Goal: Task Accomplishment & Management: Use online tool/utility

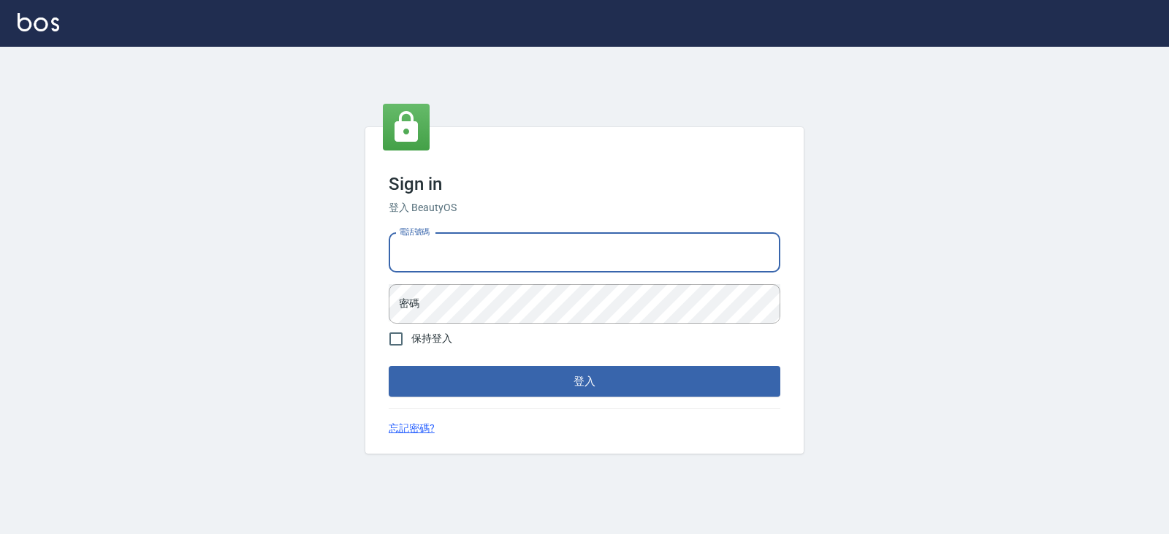
click at [465, 251] on input "電話號碼" at bounding box center [585, 252] width 392 height 39
type input "0919522862"
click at [389, 366] on button "登入" at bounding box center [585, 381] width 392 height 31
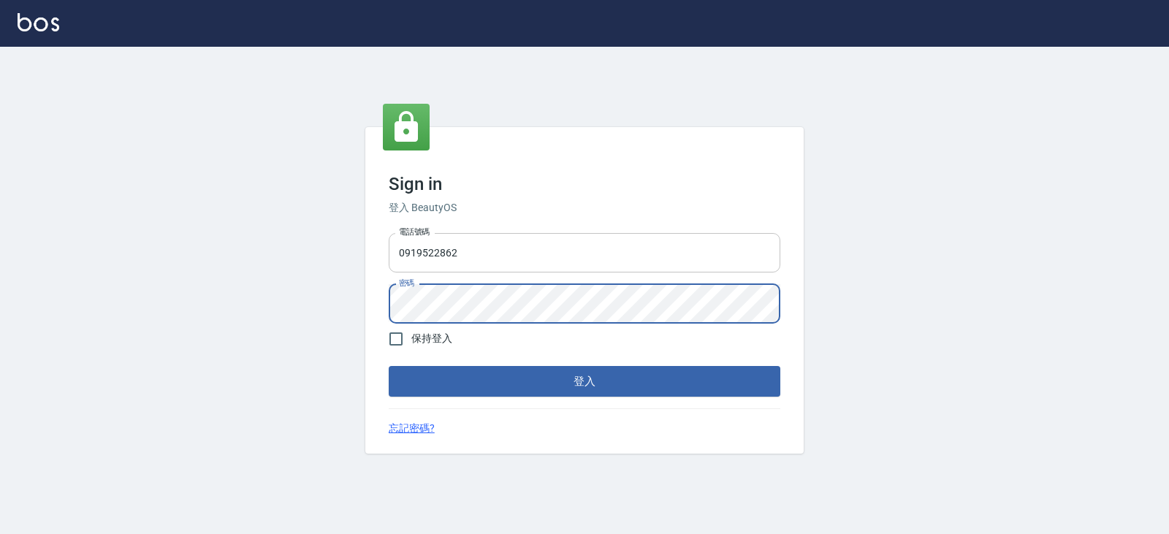
click at [389, 366] on button "登入" at bounding box center [585, 381] width 392 height 31
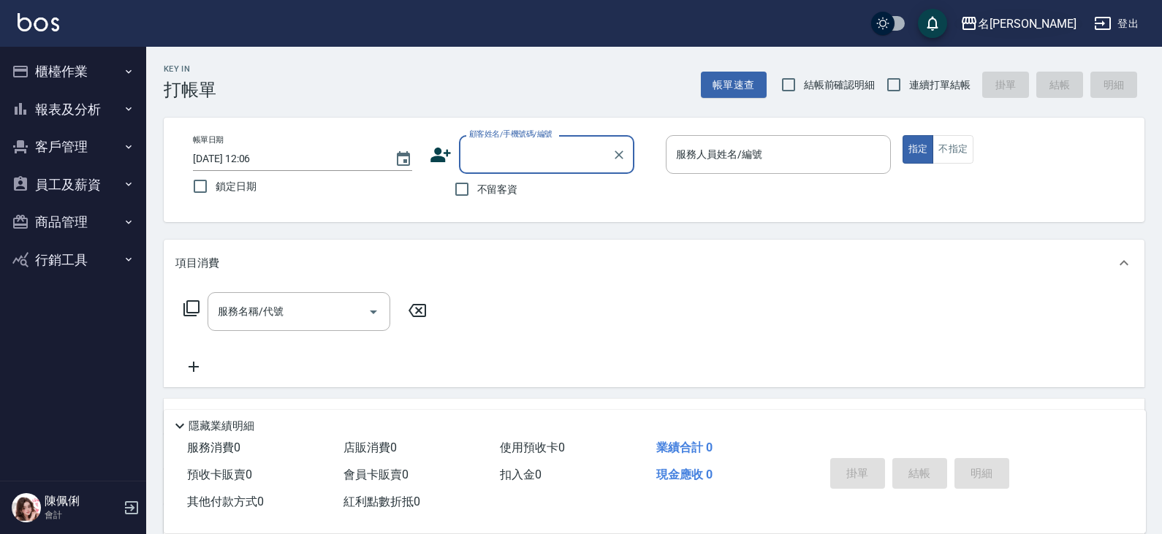
click at [1053, 24] on div "名留仁二" at bounding box center [1027, 24] width 99 height 18
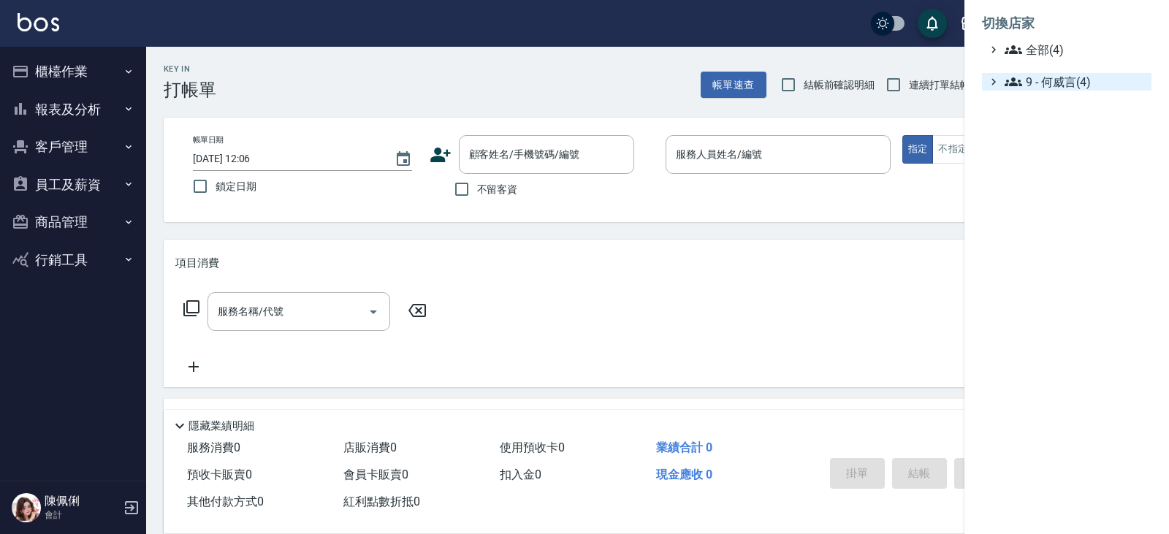
click at [1051, 78] on span "9 - 何威言(4)" at bounding box center [1075, 82] width 141 height 18
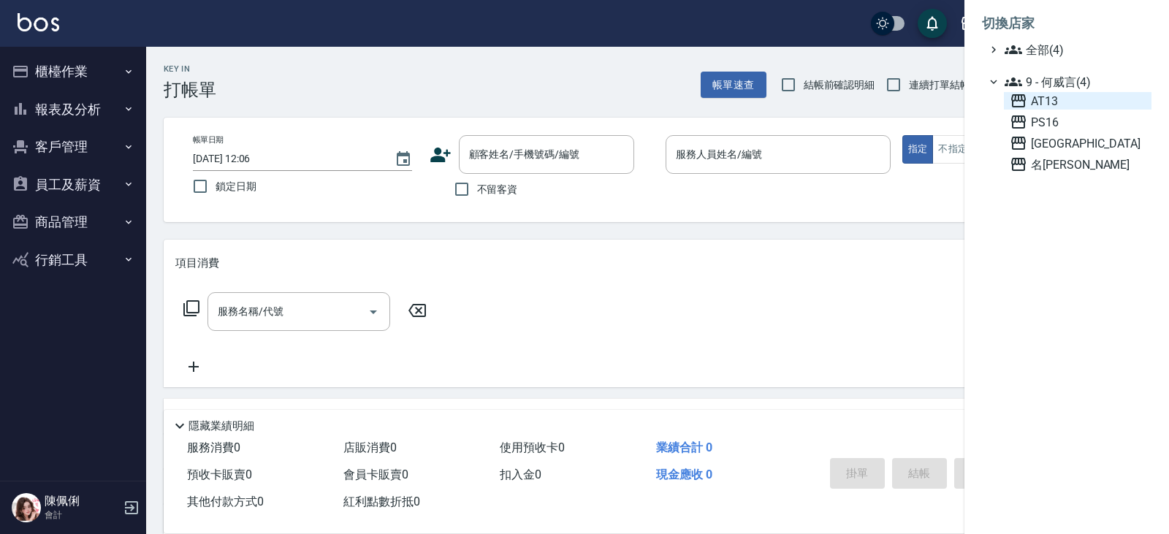
click at [1051, 103] on span "AT13" at bounding box center [1078, 101] width 136 height 18
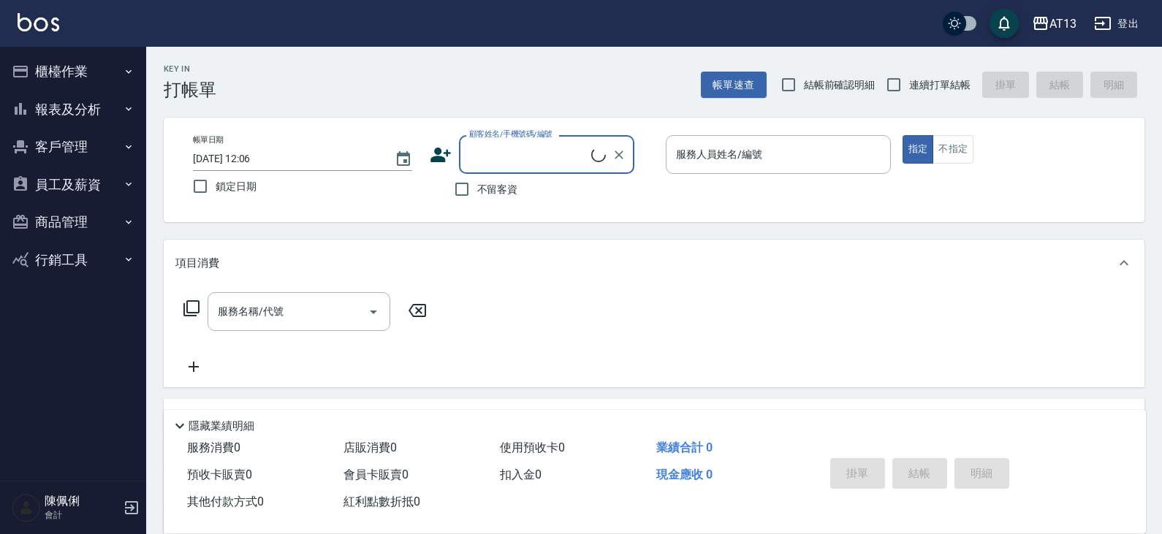
click at [72, 186] on button "員工及薪資" at bounding box center [73, 185] width 134 height 38
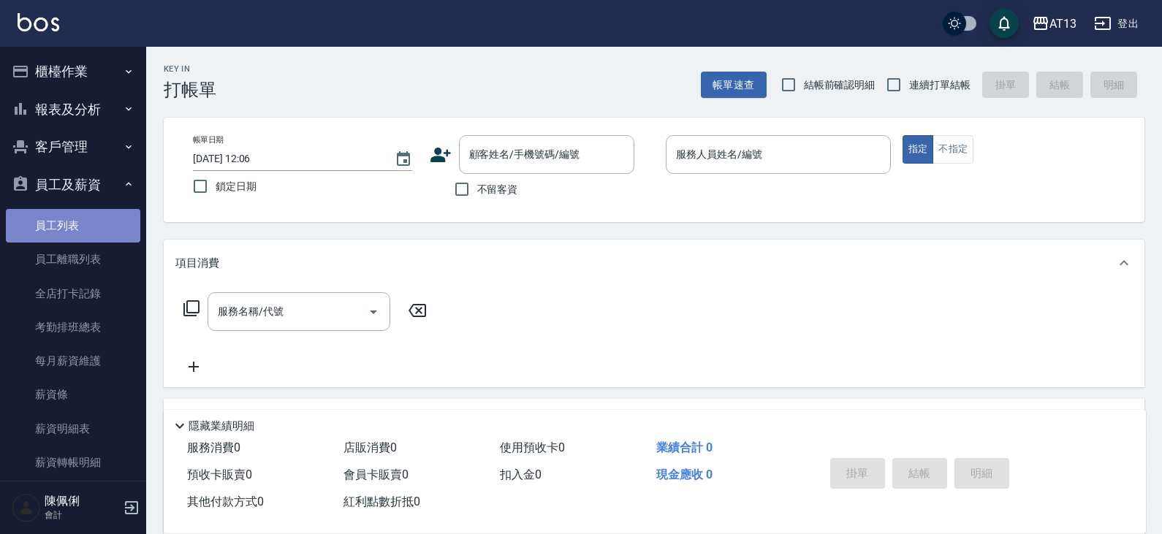
click at [81, 227] on link "員工列表" at bounding box center [73, 226] width 134 height 34
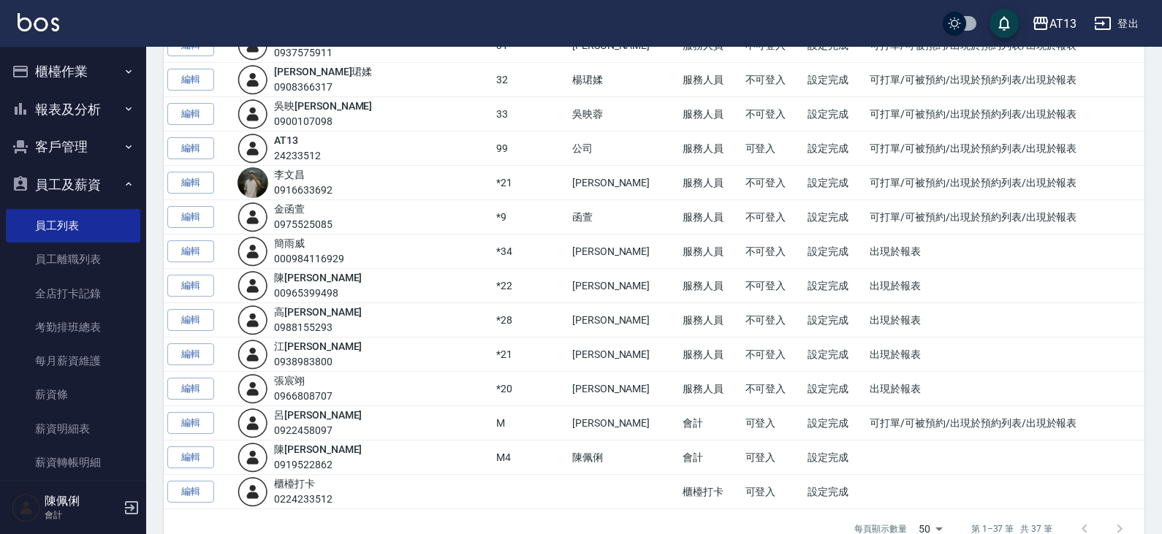
scroll to position [982, 0]
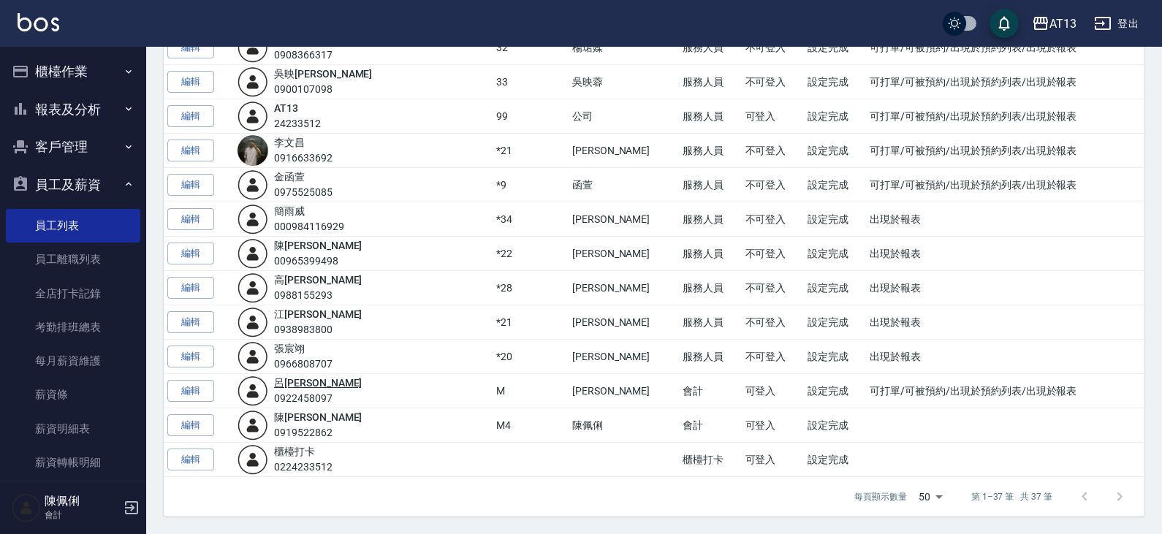
click at [311, 381] on link "呂 佩玲" at bounding box center [318, 383] width 88 height 12
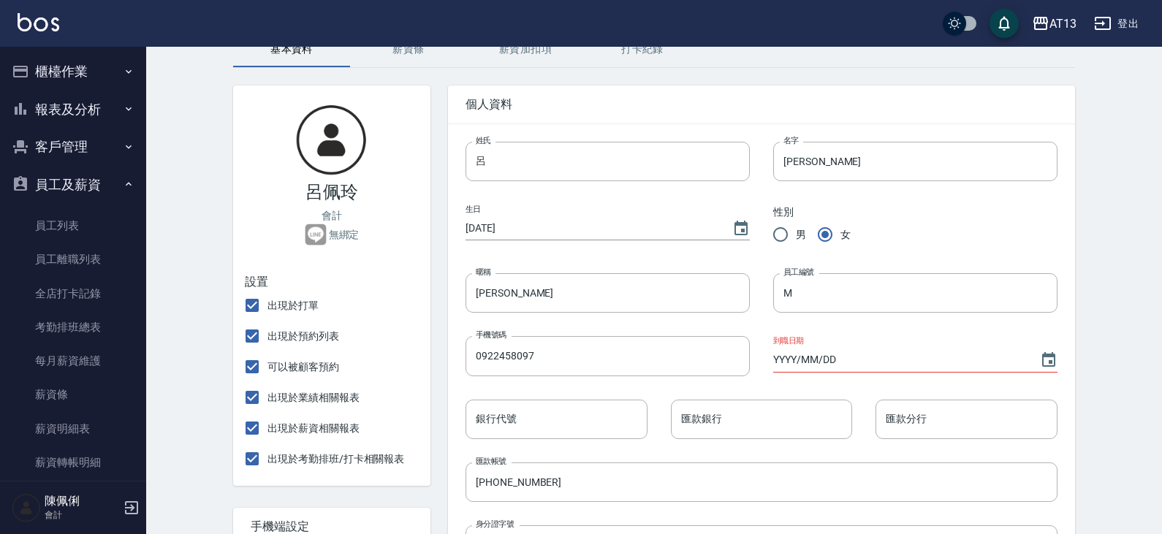
scroll to position [73, 0]
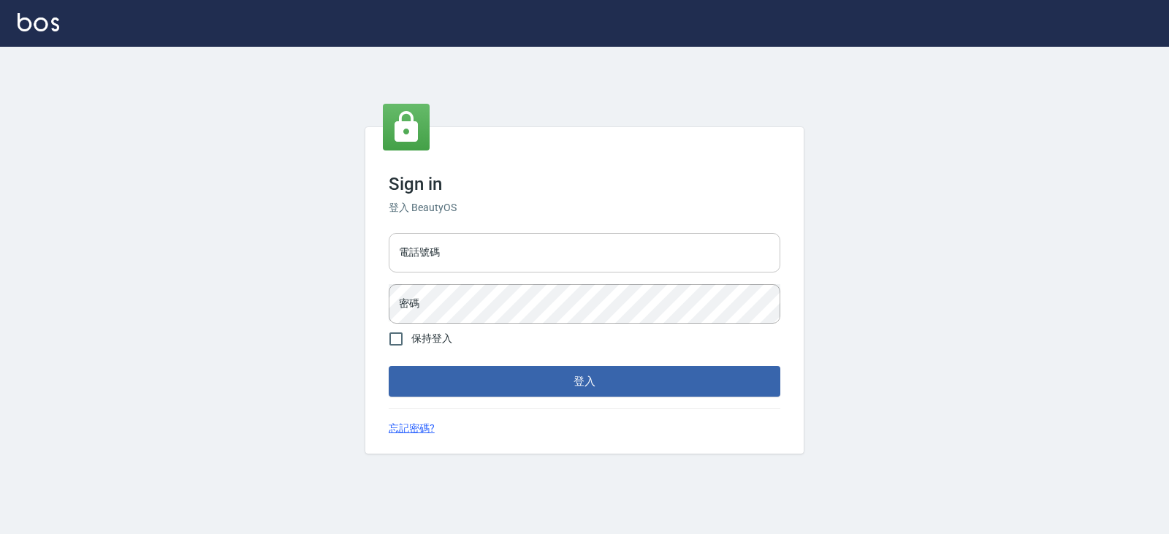
click at [474, 248] on input "電話號碼" at bounding box center [585, 252] width 392 height 39
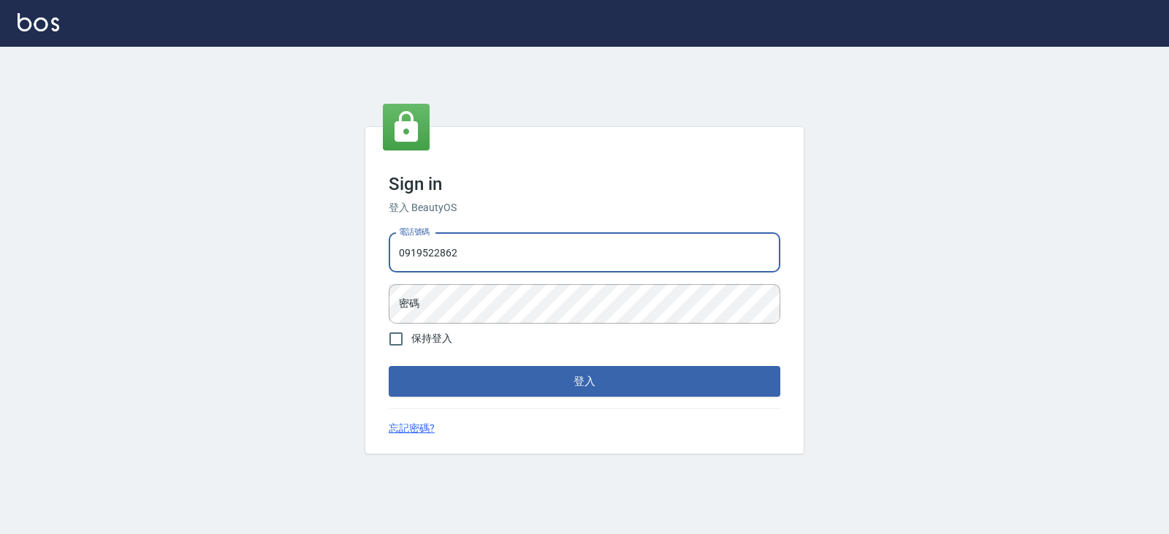
type input "0919522862"
click at [389, 366] on button "登入" at bounding box center [585, 381] width 392 height 31
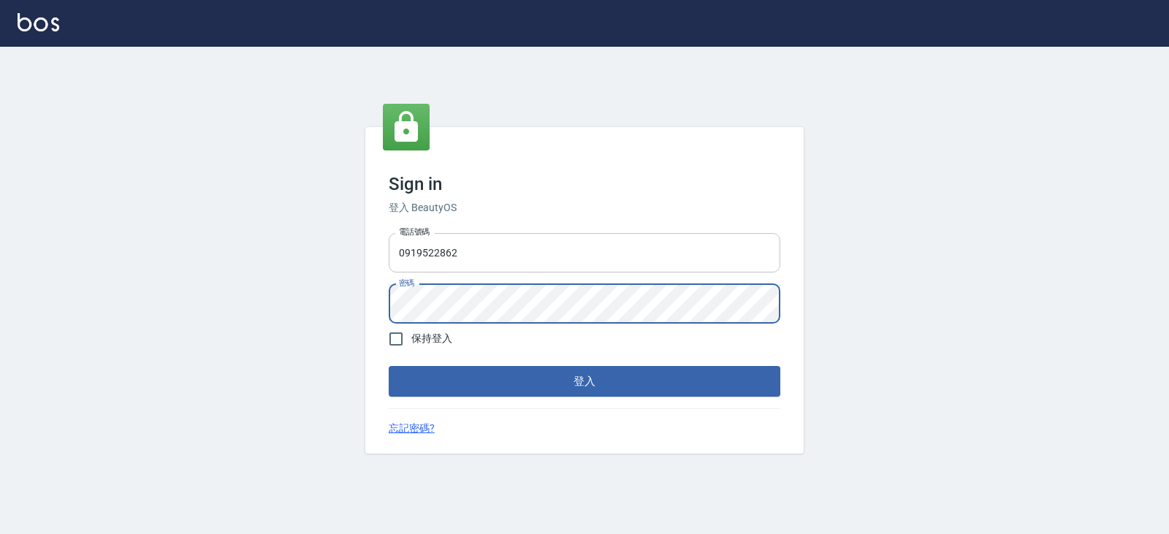
click at [389, 366] on button "登入" at bounding box center [585, 381] width 392 height 31
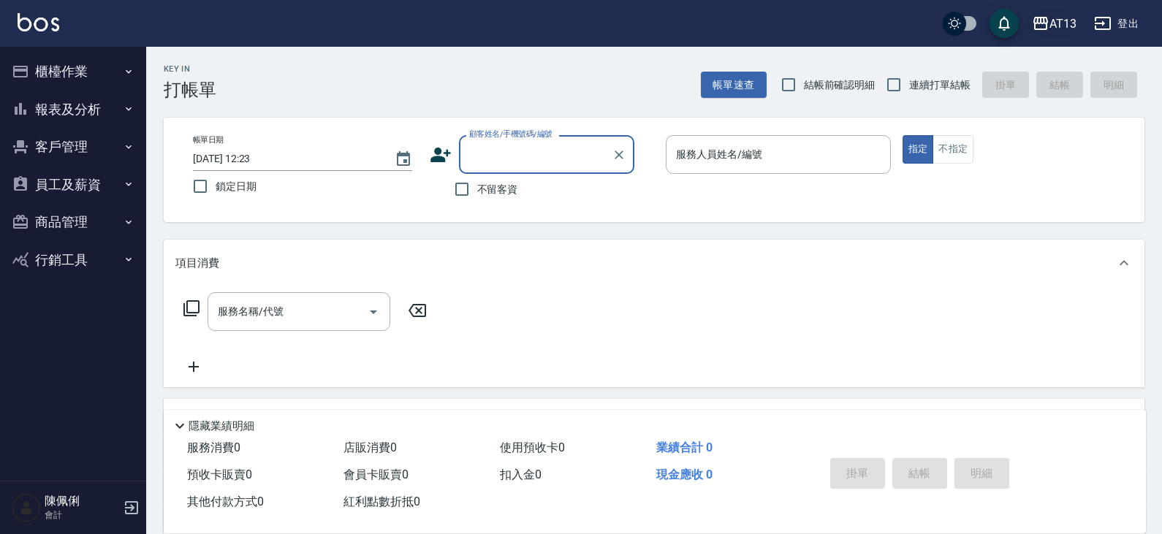
click at [1065, 24] on div "AT13" at bounding box center [1062, 24] width 27 height 18
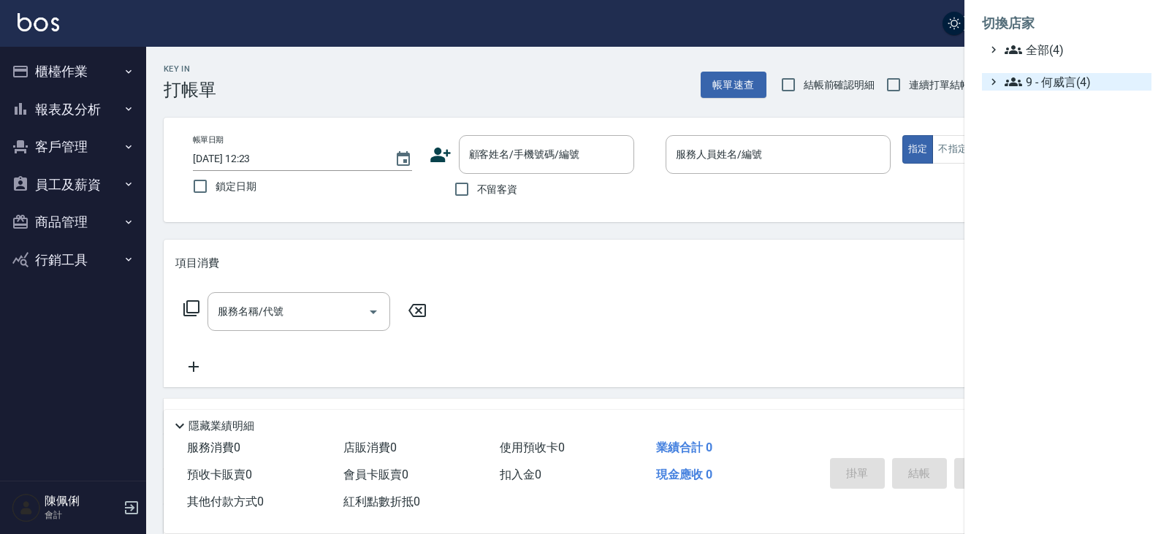
click at [1061, 84] on span "9 - 何威言(4)" at bounding box center [1075, 82] width 141 height 18
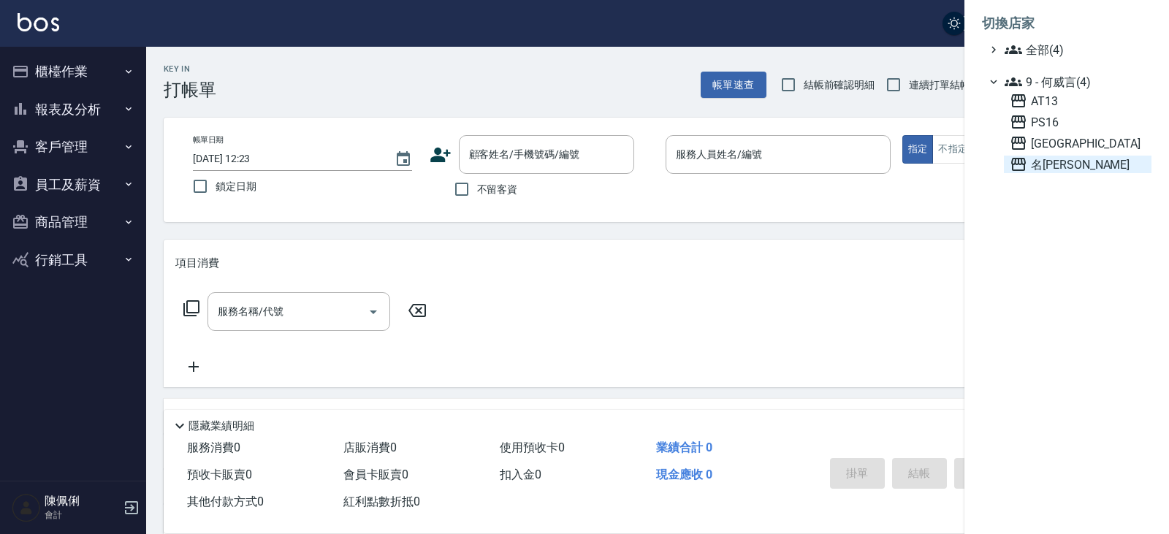
click at [1057, 167] on span "名[PERSON_NAME]" at bounding box center [1078, 165] width 136 height 18
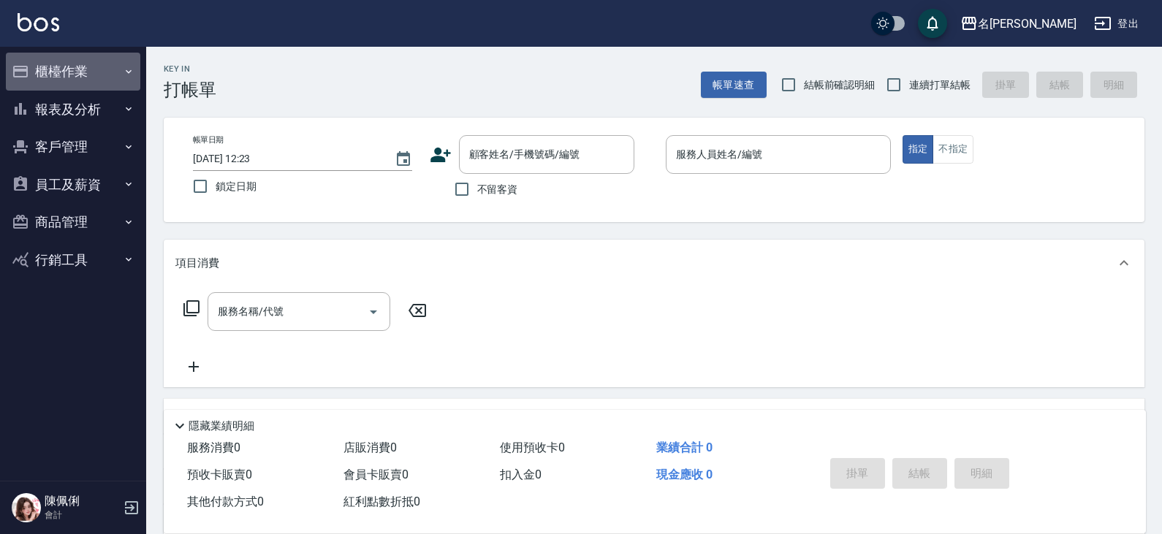
click at [85, 63] on button "櫃檯作業" at bounding box center [73, 72] width 134 height 38
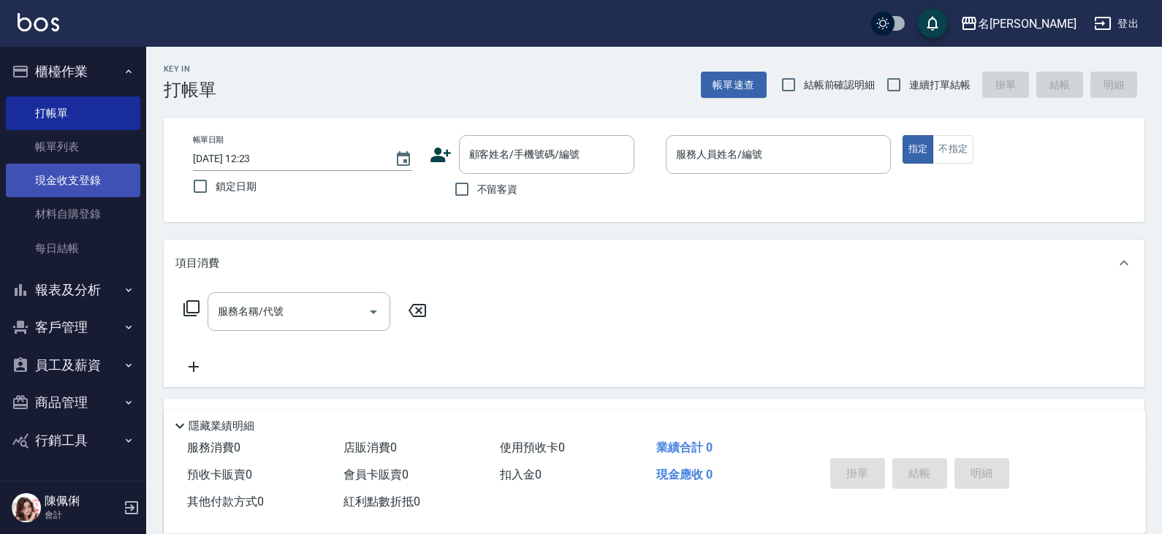
click at [102, 178] on link "現金收支登錄" at bounding box center [73, 181] width 134 height 34
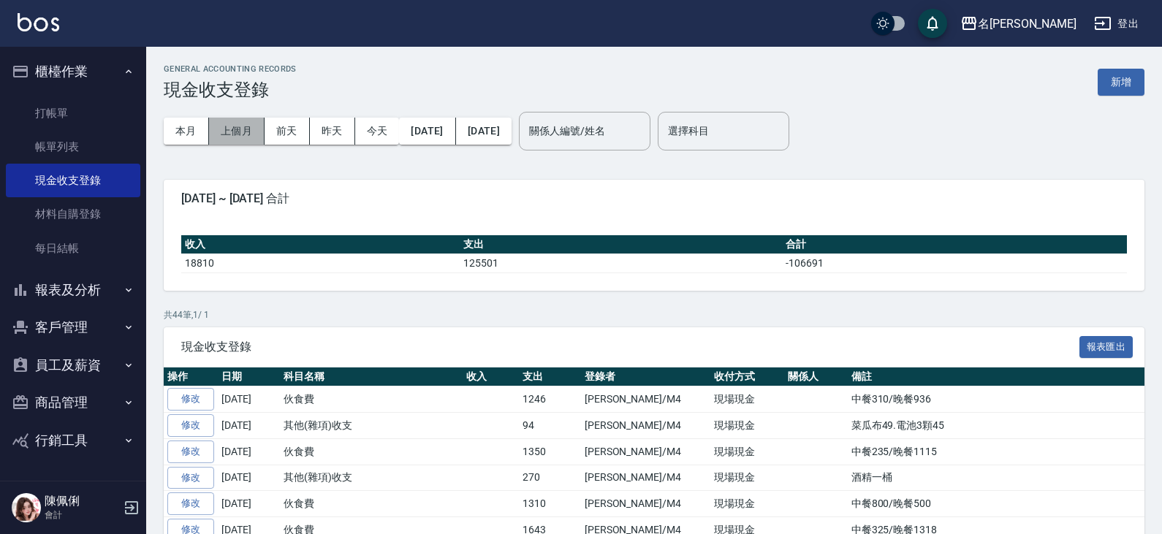
click at [240, 131] on button "上個月" at bounding box center [237, 131] width 56 height 27
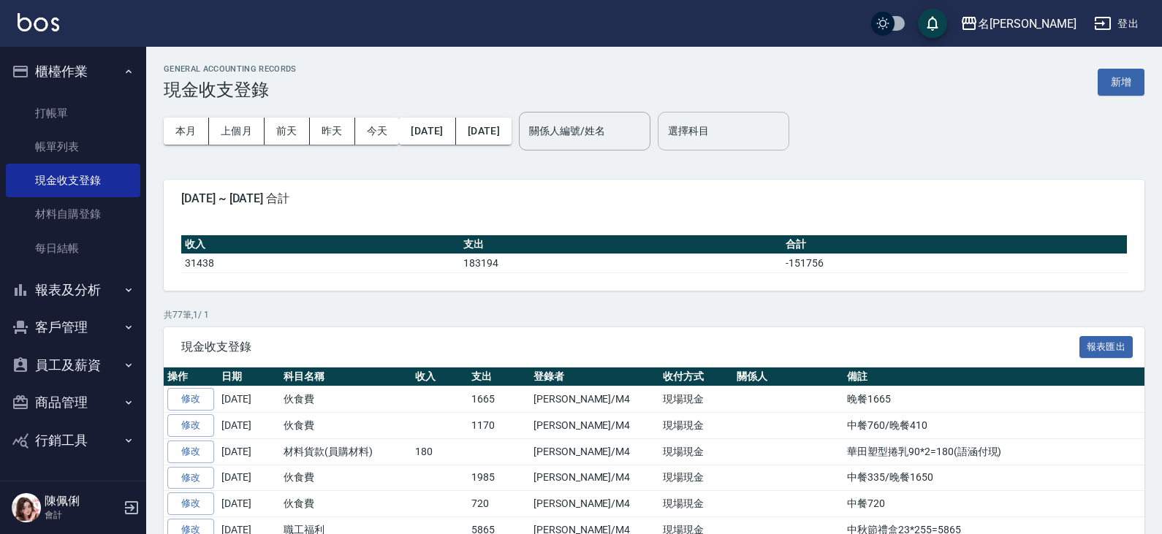
click at [753, 133] on input "選擇科目" at bounding box center [723, 131] width 118 height 26
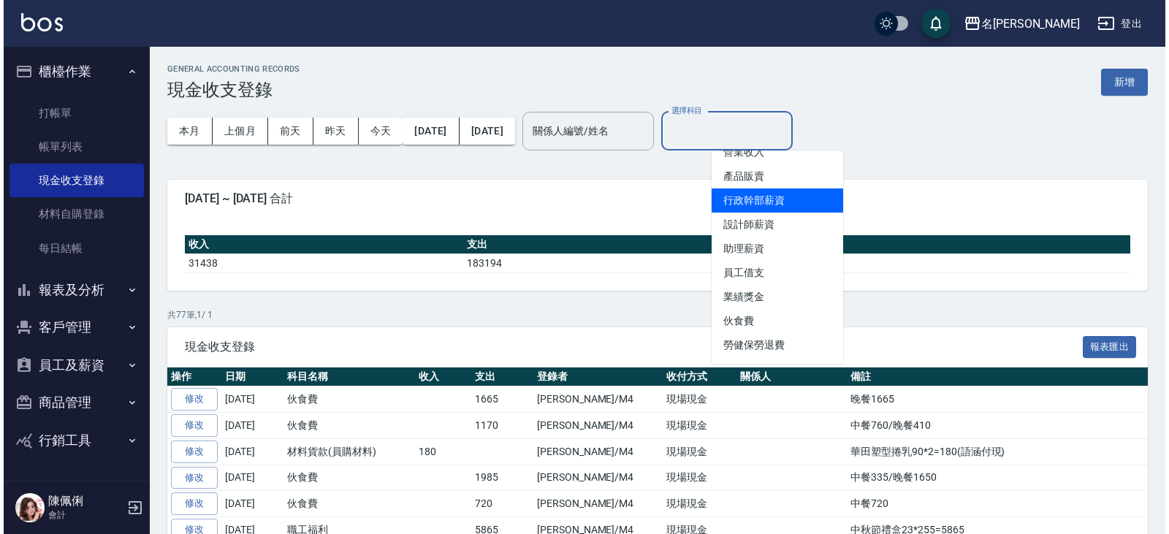
scroll to position [73, 0]
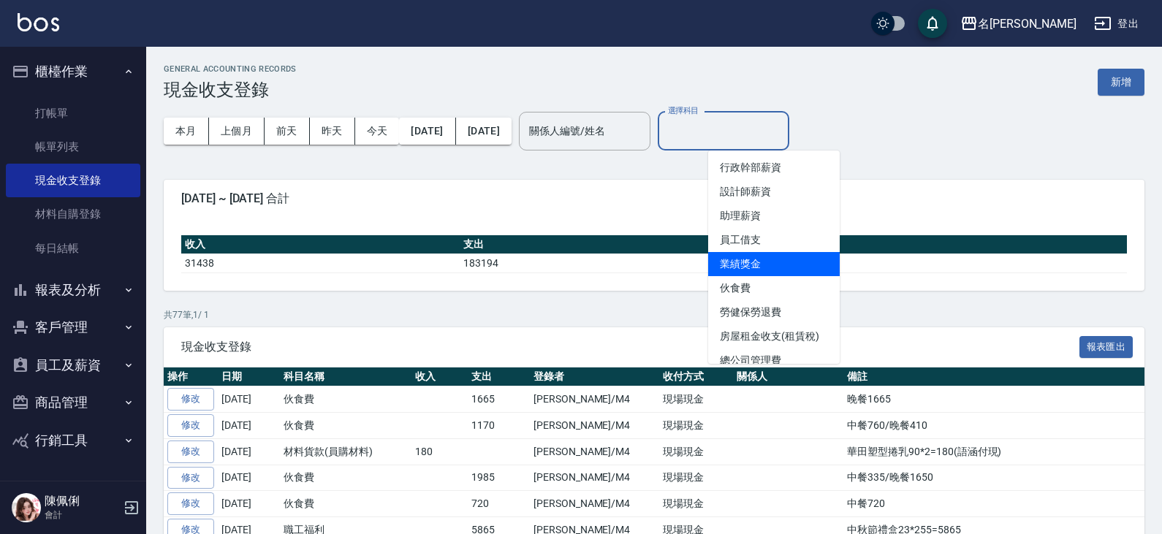
click at [752, 256] on li "業績獎金" at bounding box center [774, 264] width 132 height 24
type input "業績獎金"
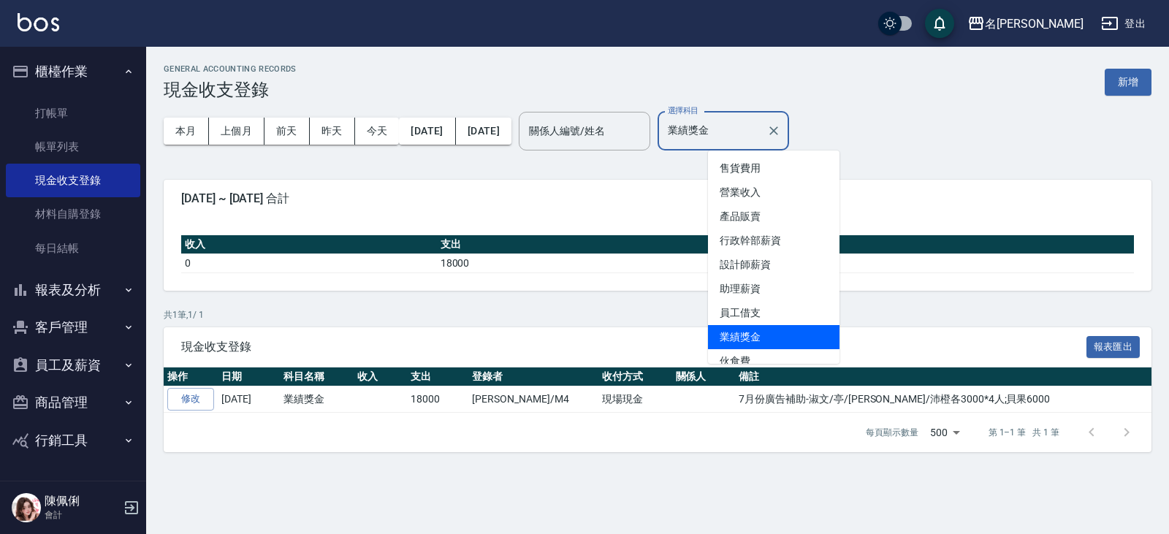
click at [755, 134] on input "業績獎金" at bounding box center [712, 131] width 96 height 26
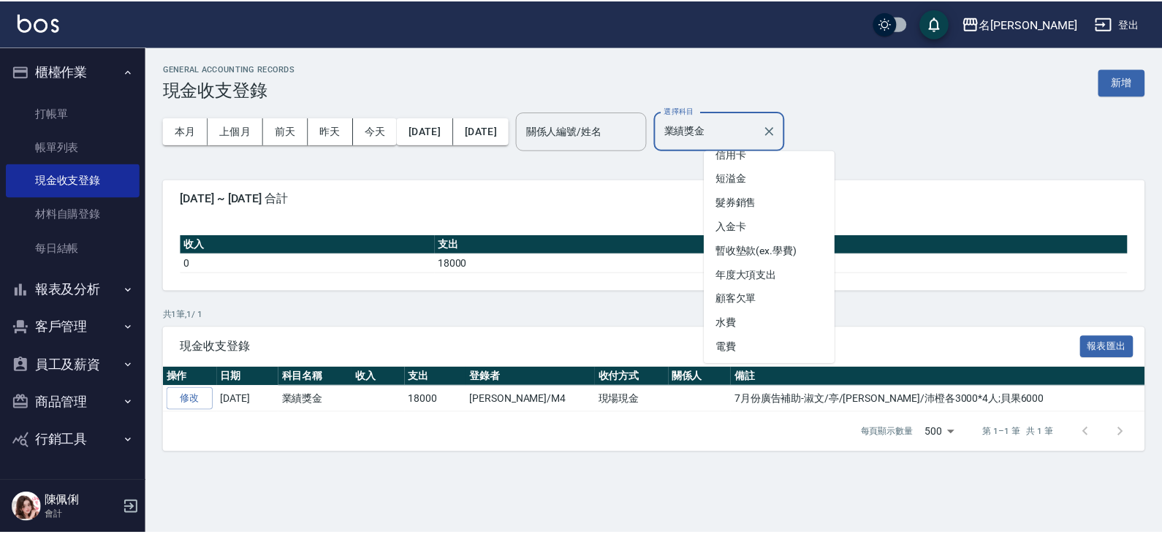
scroll to position [730, 0]
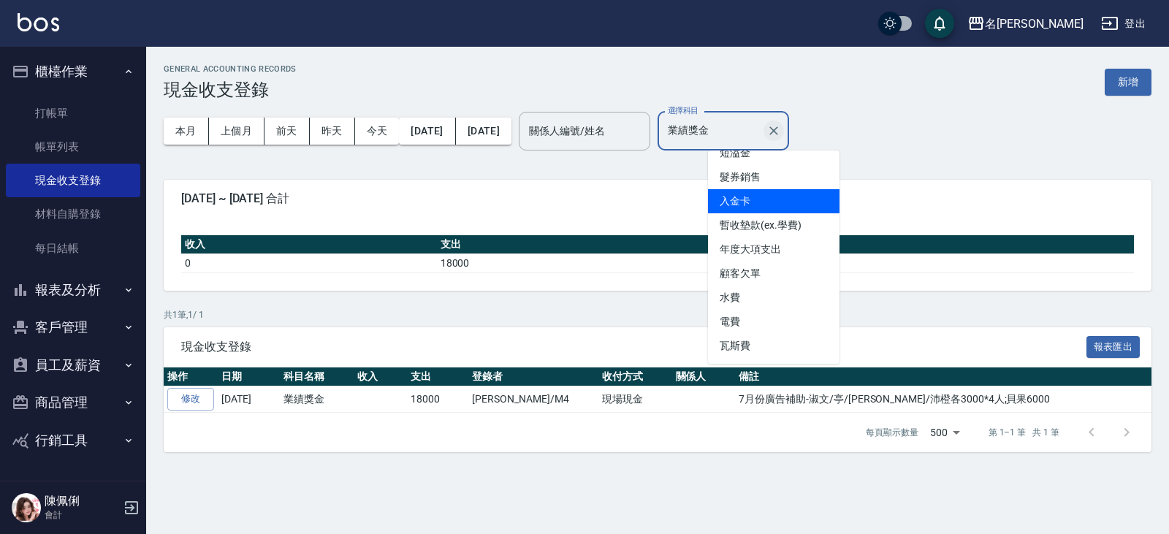
click at [781, 126] on icon "Clear" at bounding box center [773, 130] width 15 height 15
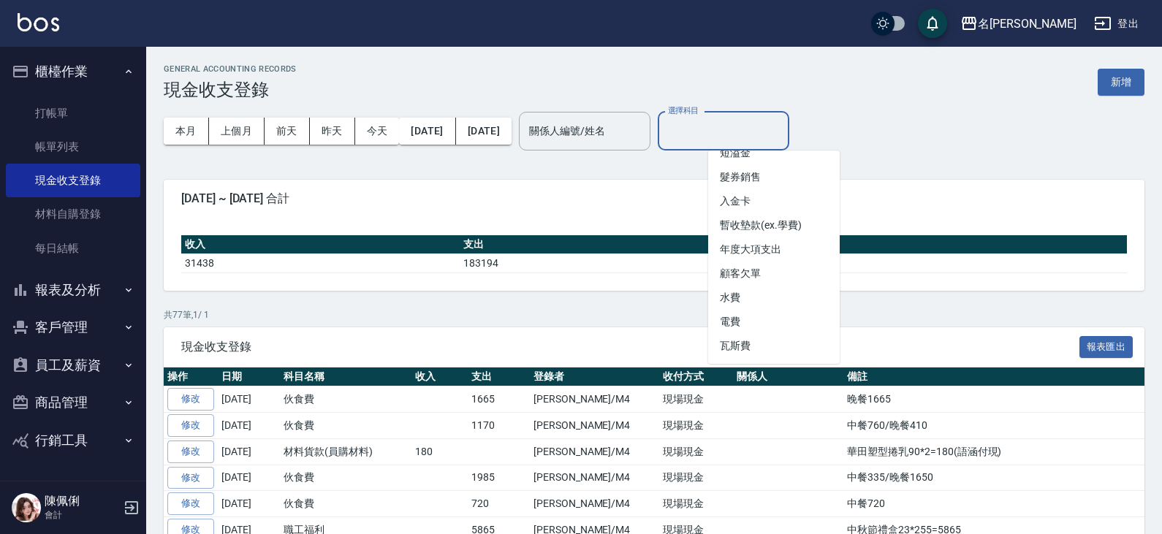
scroll to position [6, 0]
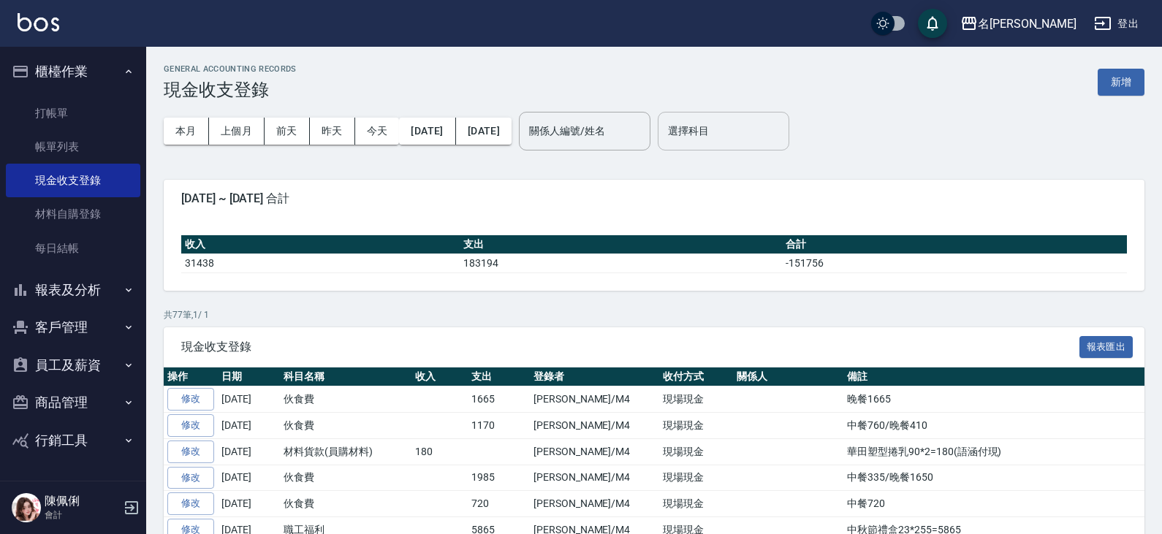
click at [907, 138] on div "本月 上個月 [DATE] [DATE] [DATE] [DATE] [DATE] 關係人編號/姓名 關係人編號/姓名 選擇科目 選擇科目" at bounding box center [654, 131] width 981 height 62
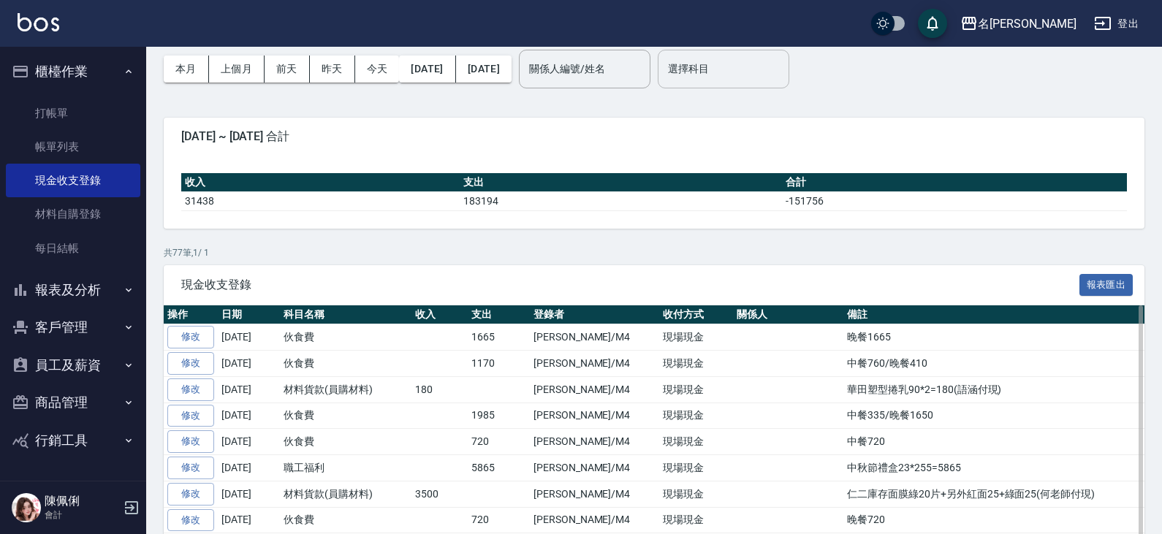
scroll to position [0, 0]
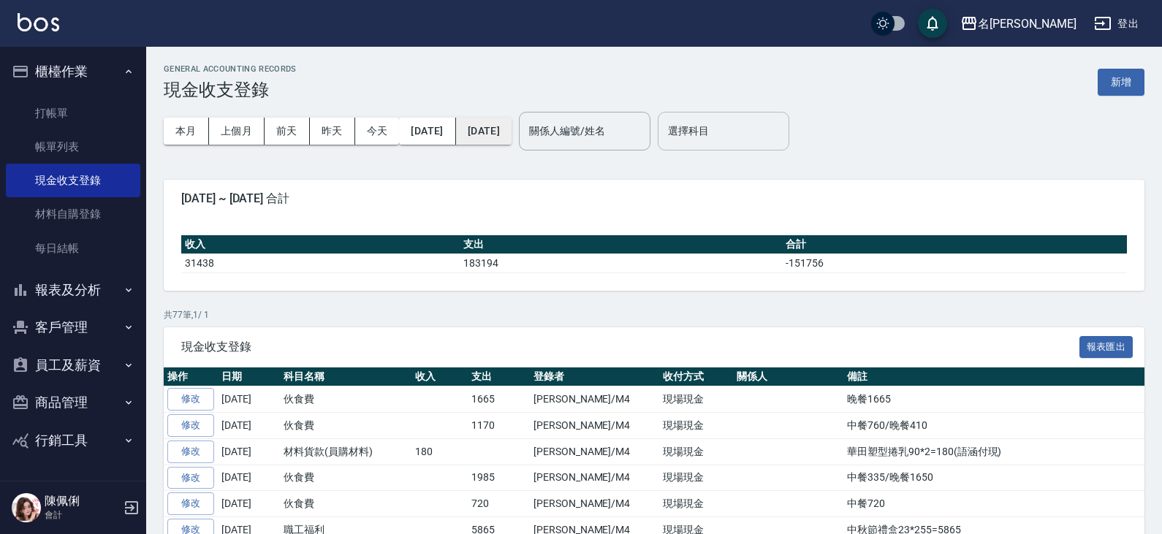
click at [511, 143] on button "[DATE]" at bounding box center [484, 131] width 56 height 27
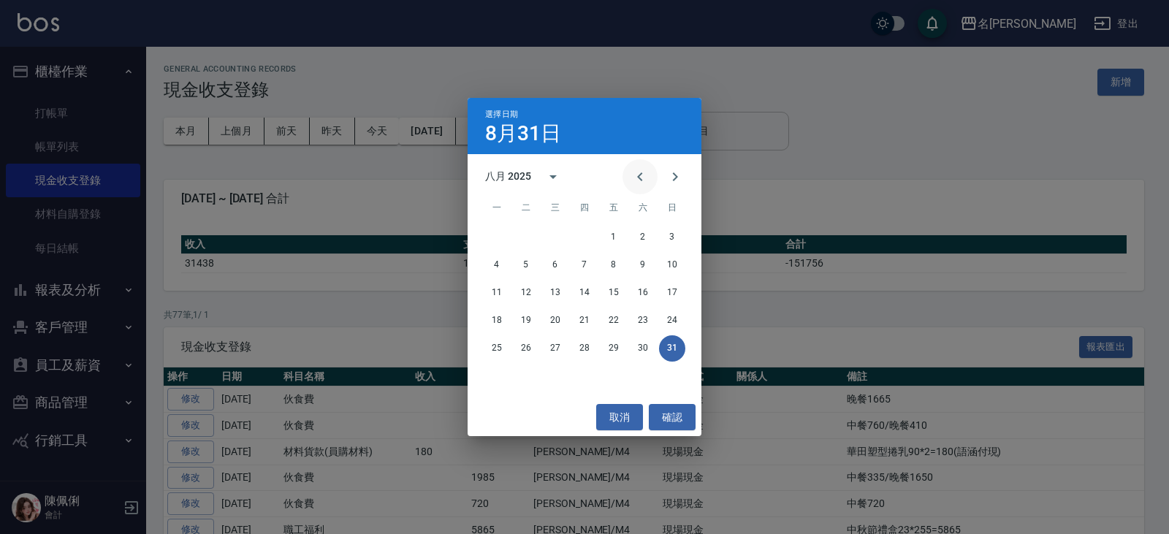
click at [642, 177] on icon "Previous month" at bounding box center [640, 177] width 18 height 18
click at [582, 347] on button "31" at bounding box center [584, 348] width 26 height 26
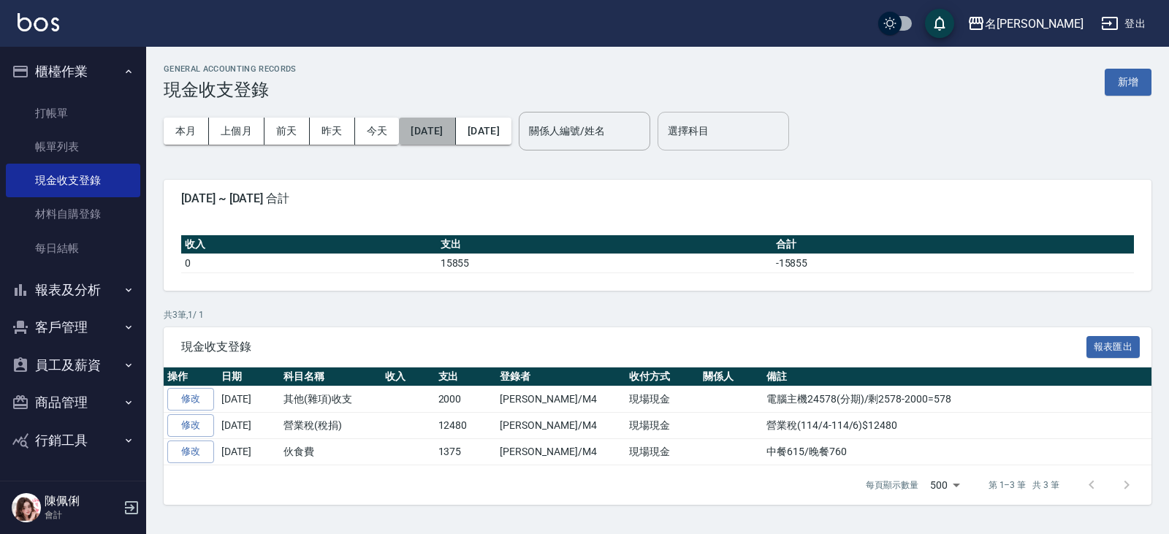
click at [454, 134] on button "[DATE]" at bounding box center [427, 131] width 56 height 27
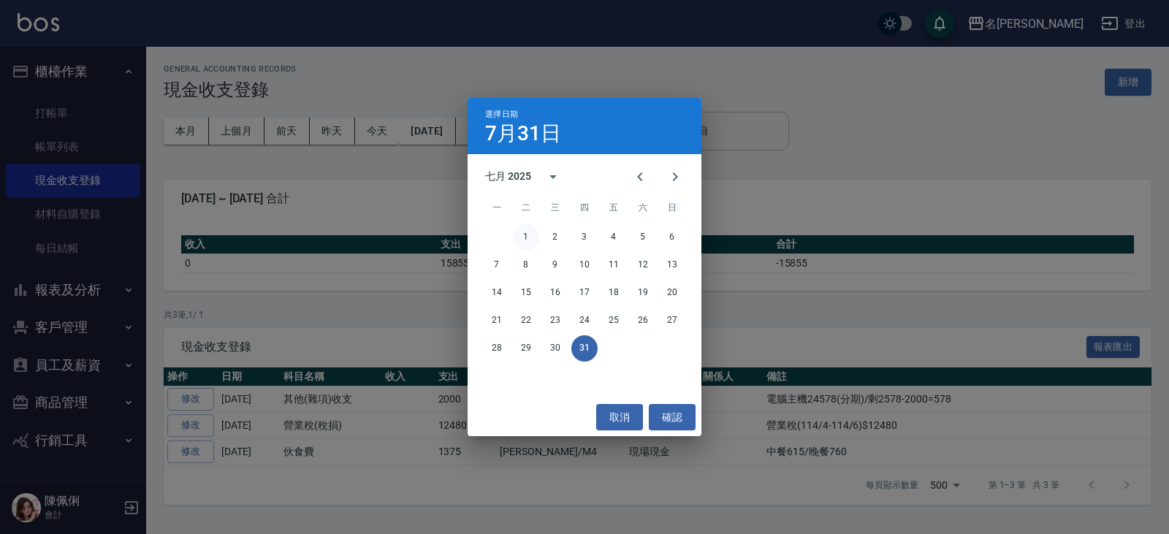
click at [529, 242] on button "1" at bounding box center [526, 237] width 26 height 26
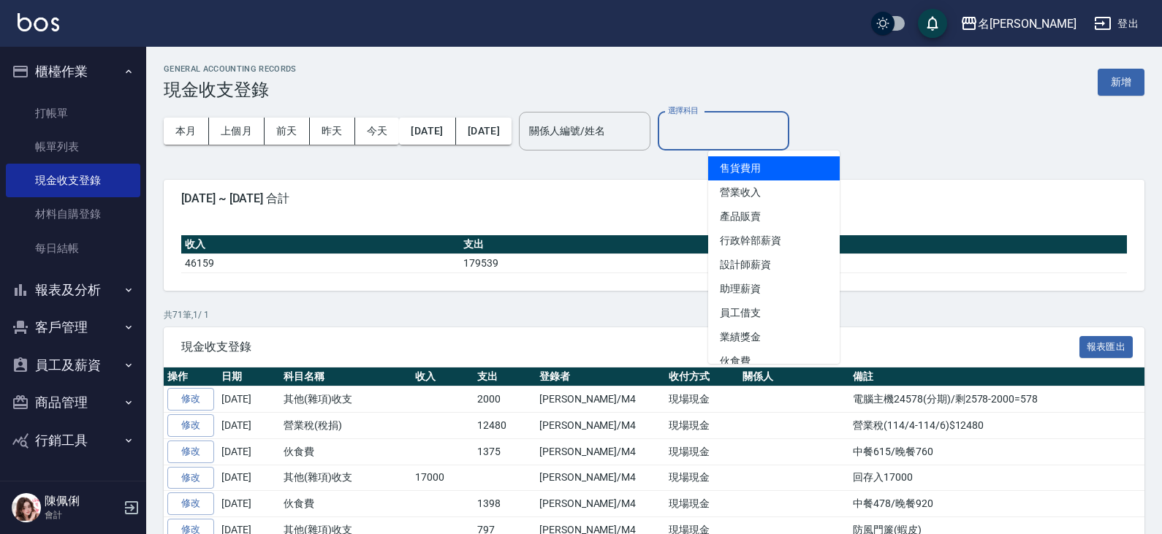
click at [779, 125] on input "選擇科目" at bounding box center [723, 131] width 118 height 26
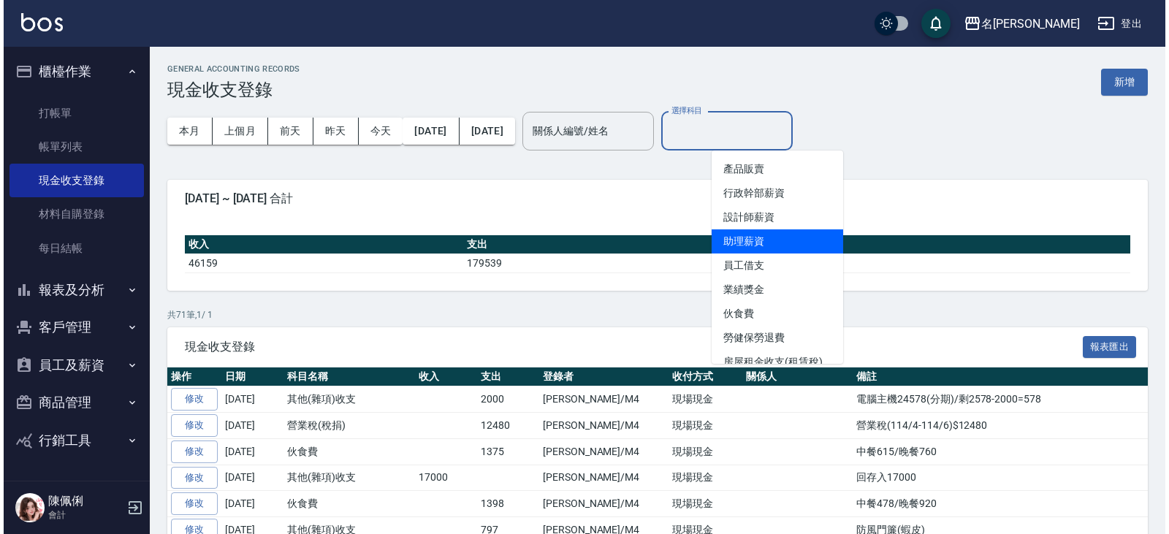
scroll to position [146, 0]
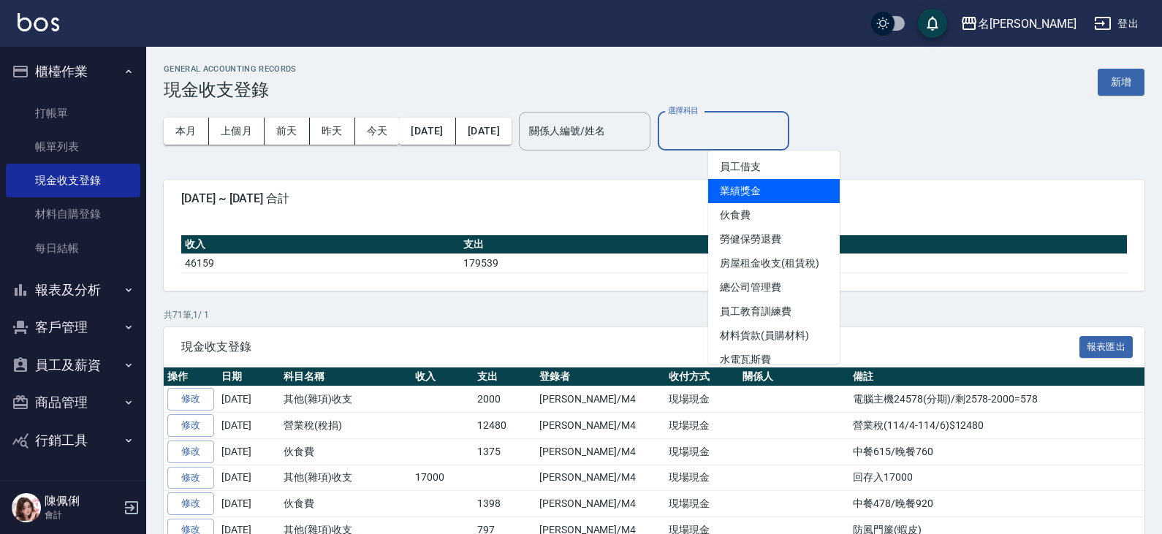
click at [764, 197] on li "業績獎金" at bounding box center [774, 191] width 132 height 24
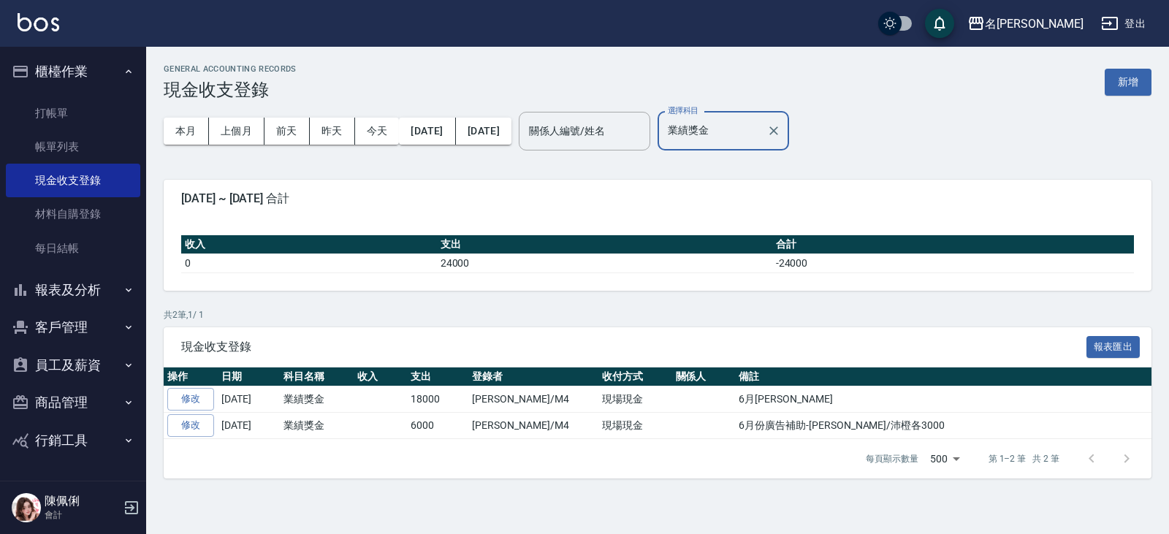
click at [761, 134] on input "業績獎金" at bounding box center [712, 131] width 96 height 26
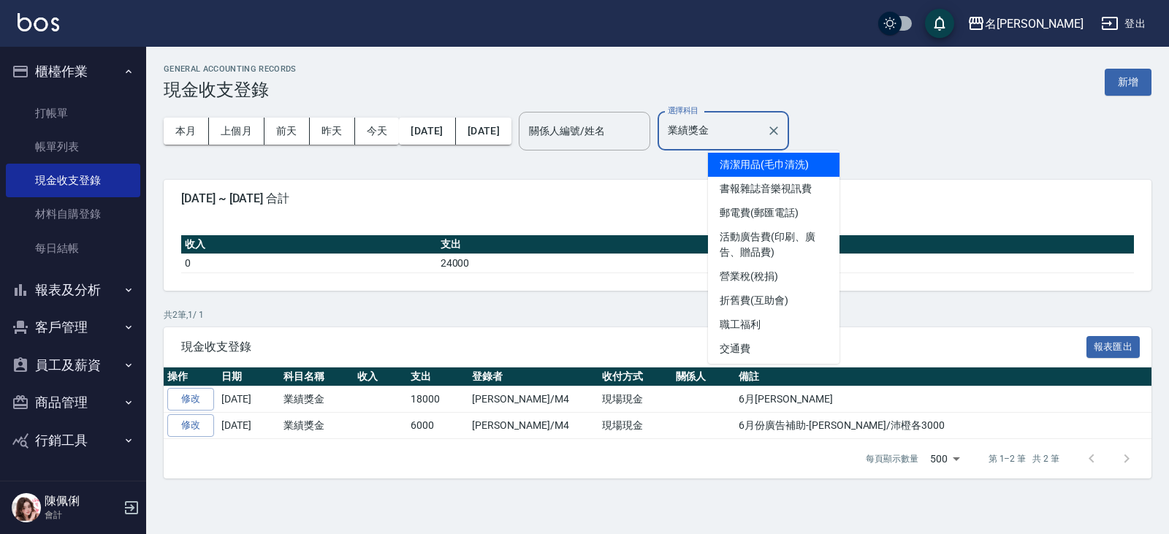
scroll to position [438, 0]
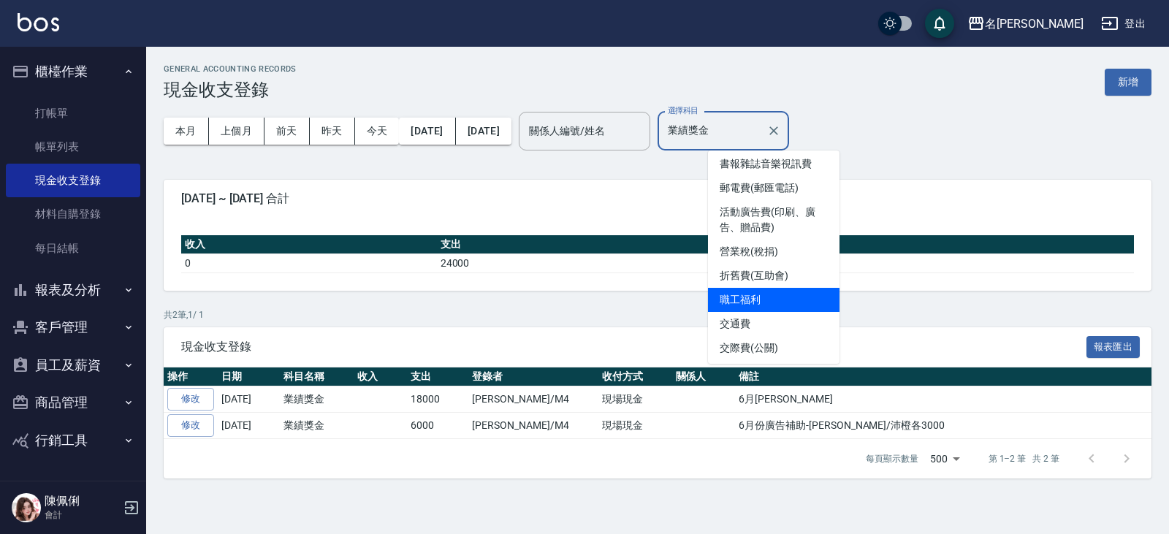
click at [758, 297] on li "職工福利" at bounding box center [774, 300] width 132 height 24
type input "職工福利"
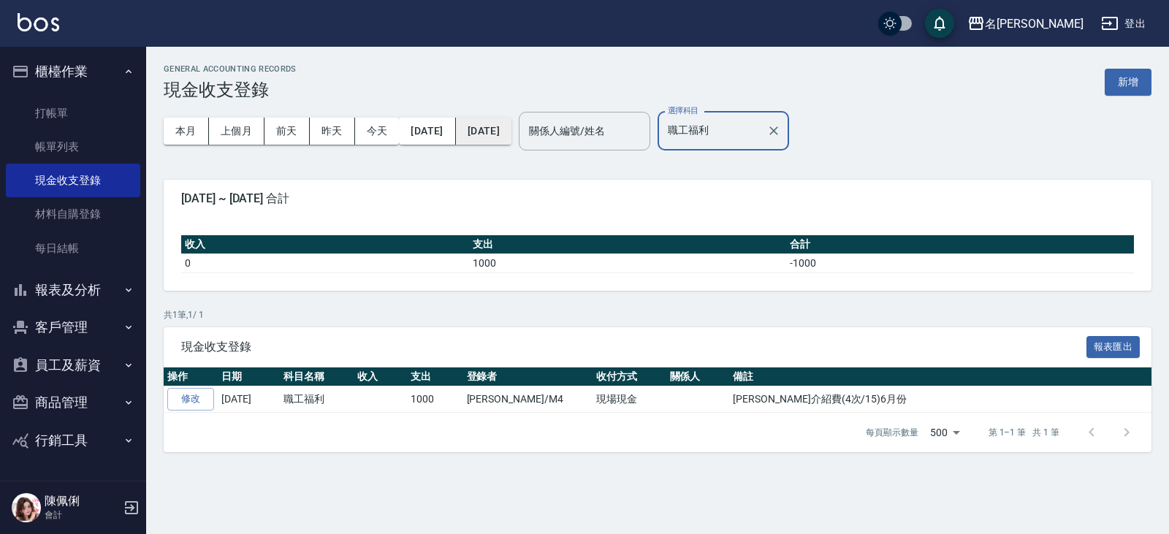
click at [504, 132] on button "[DATE]" at bounding box center [484, 131] width 56 height 27
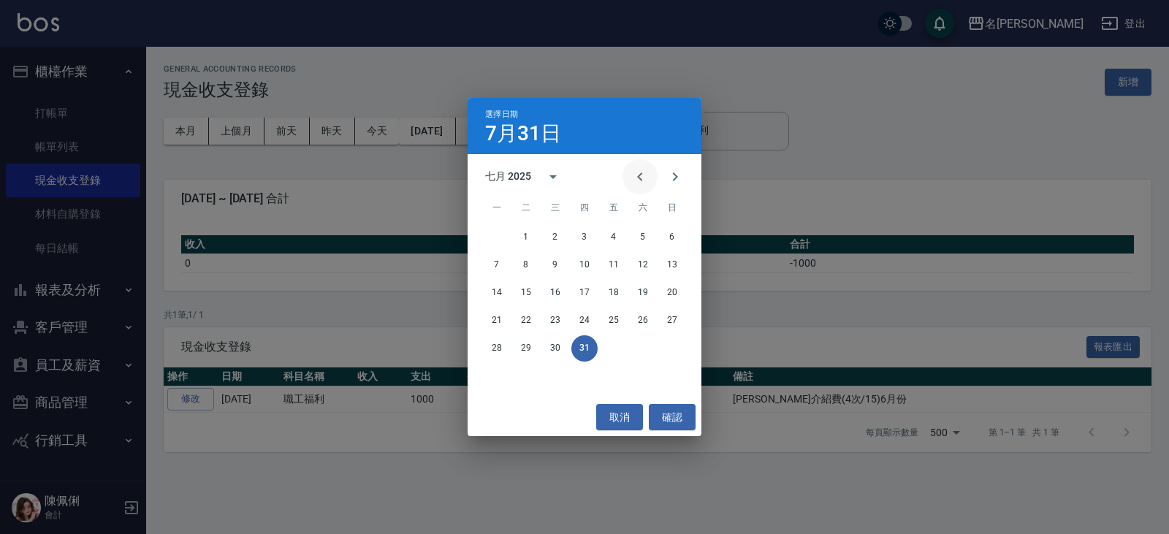
click at [636, 180] on icon "Previous month" at bounding box center [640, 177] width 18 height 18
click at [487, 375] on button "30" at bounding box center [497, 376] width 26 height 26
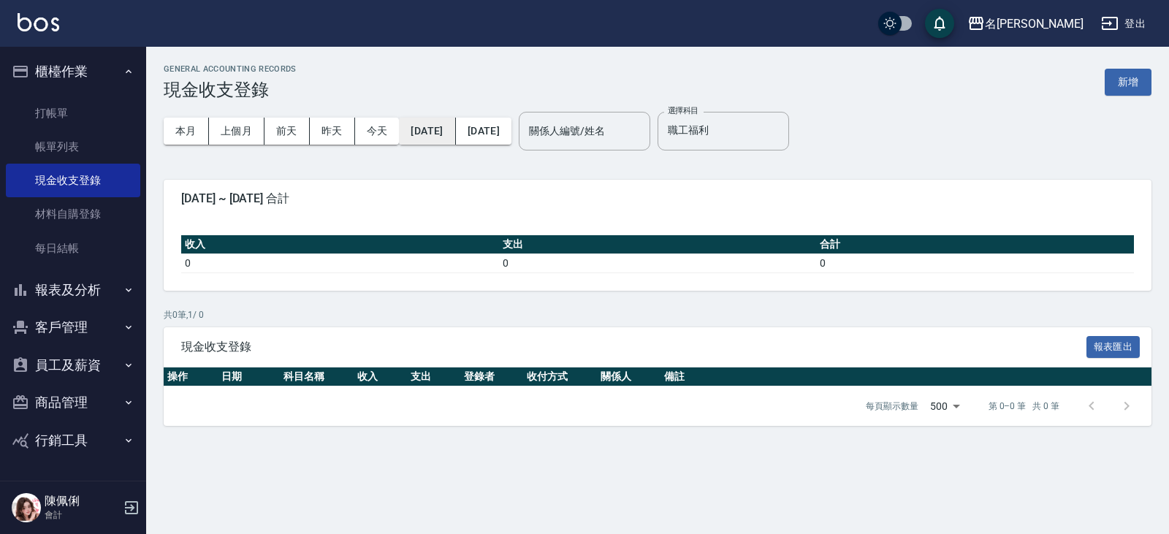
click at [449, 127] on button "[DATE]" at bounding box center [427, 131] width 56 height 27
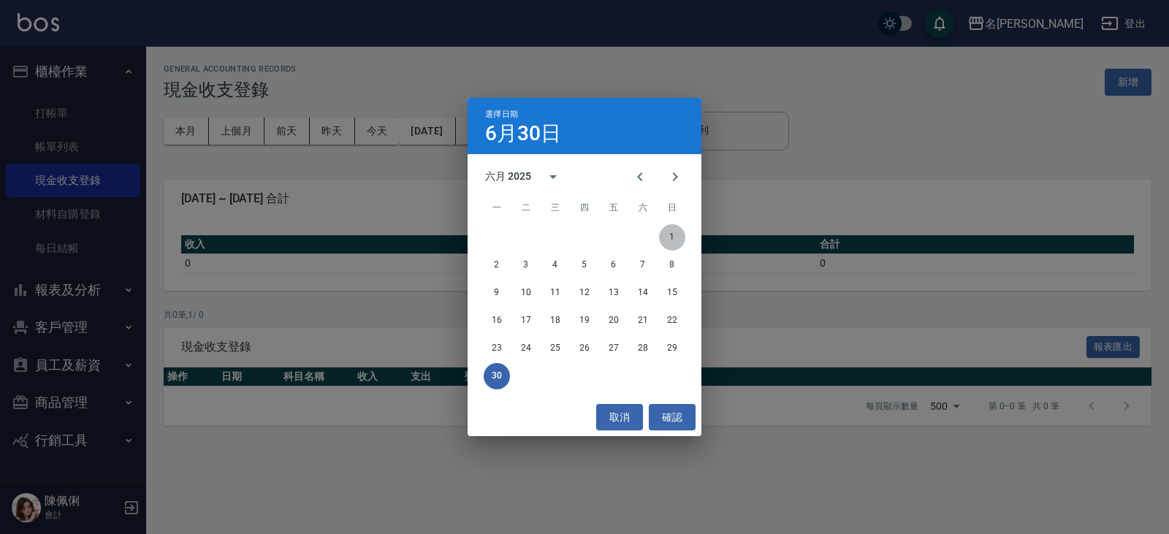
click at [670, 240] on button "1" at bounding box center [672, 237] width 26 height 26
